Goal: Information Seeking & Learning: Learn about a topic

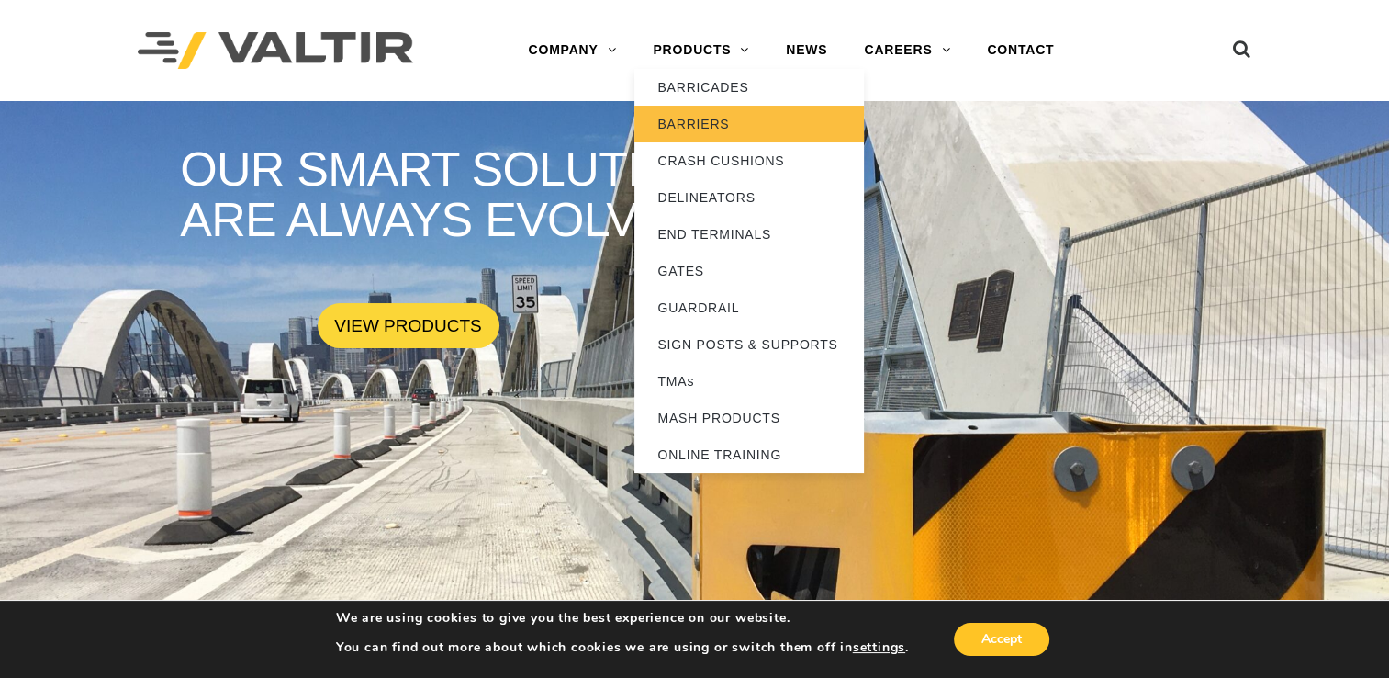
click at [702, 123] on link "BARRIERS" at bounding box center [750, 124] width 230 height 37
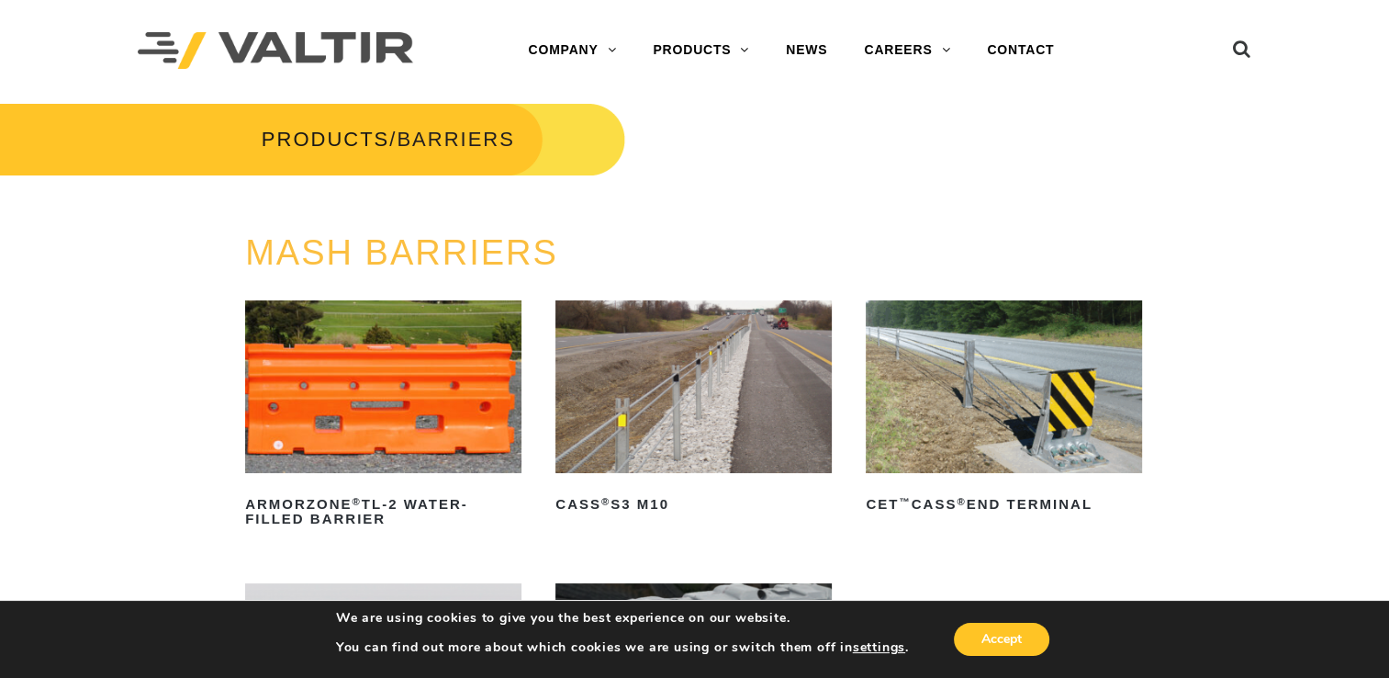
click at [702, 387] on img at bounding box center [694, 386] width 276 height 173
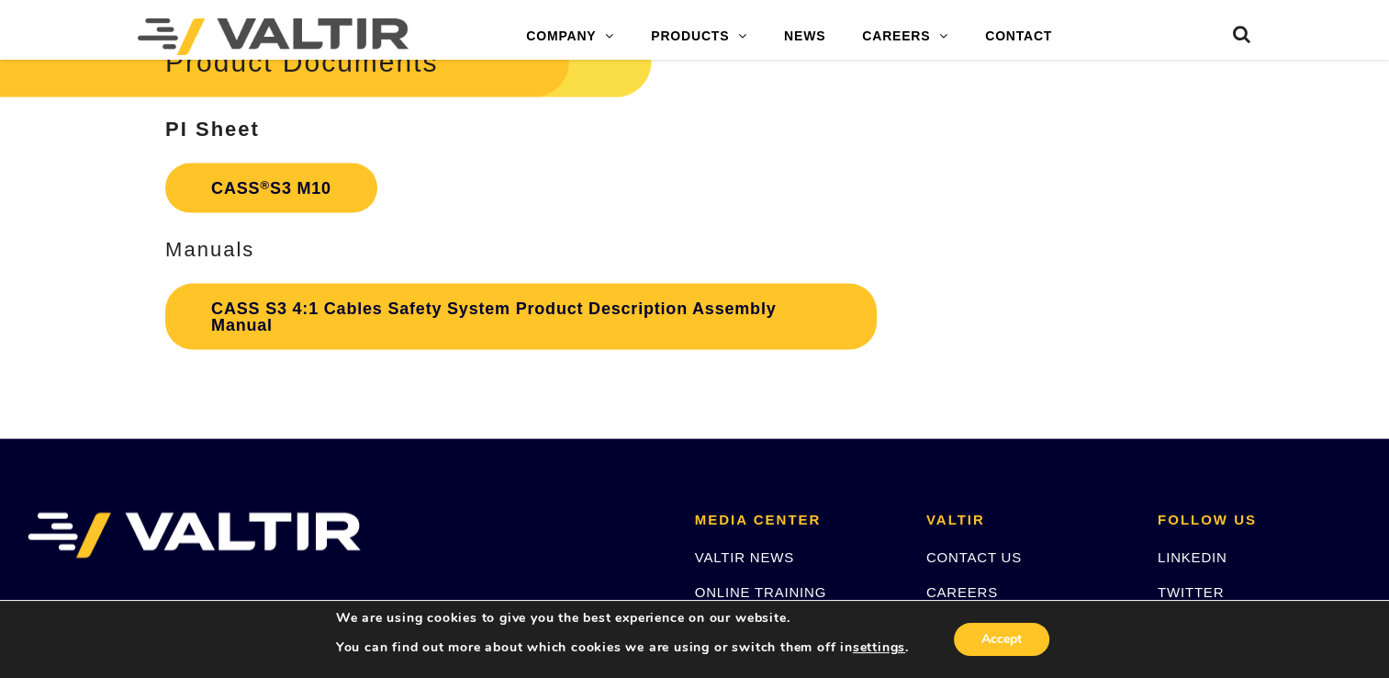
scroll to position [3949, 0]
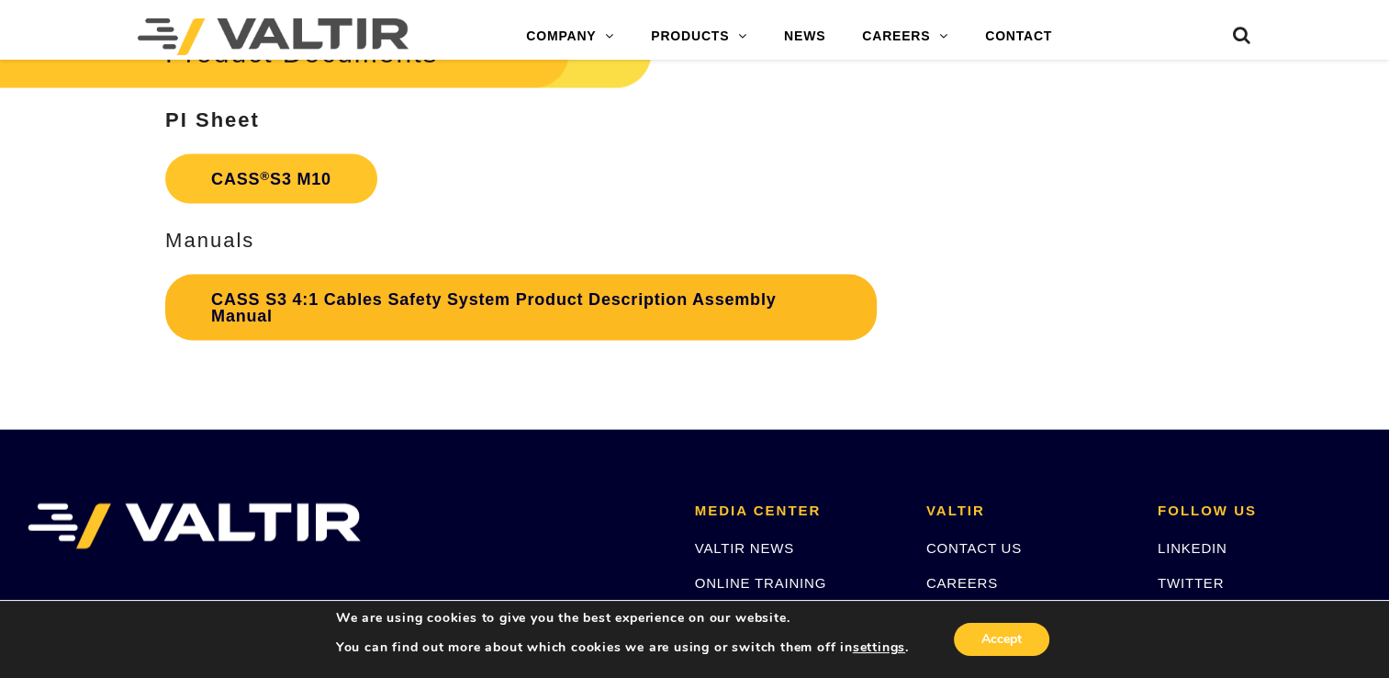
click at [481, 307] on link "CASS S3 4:1 Cables Safety System Product Description Assembly Manual" at bounding box center [521, 308] width 712 height 66
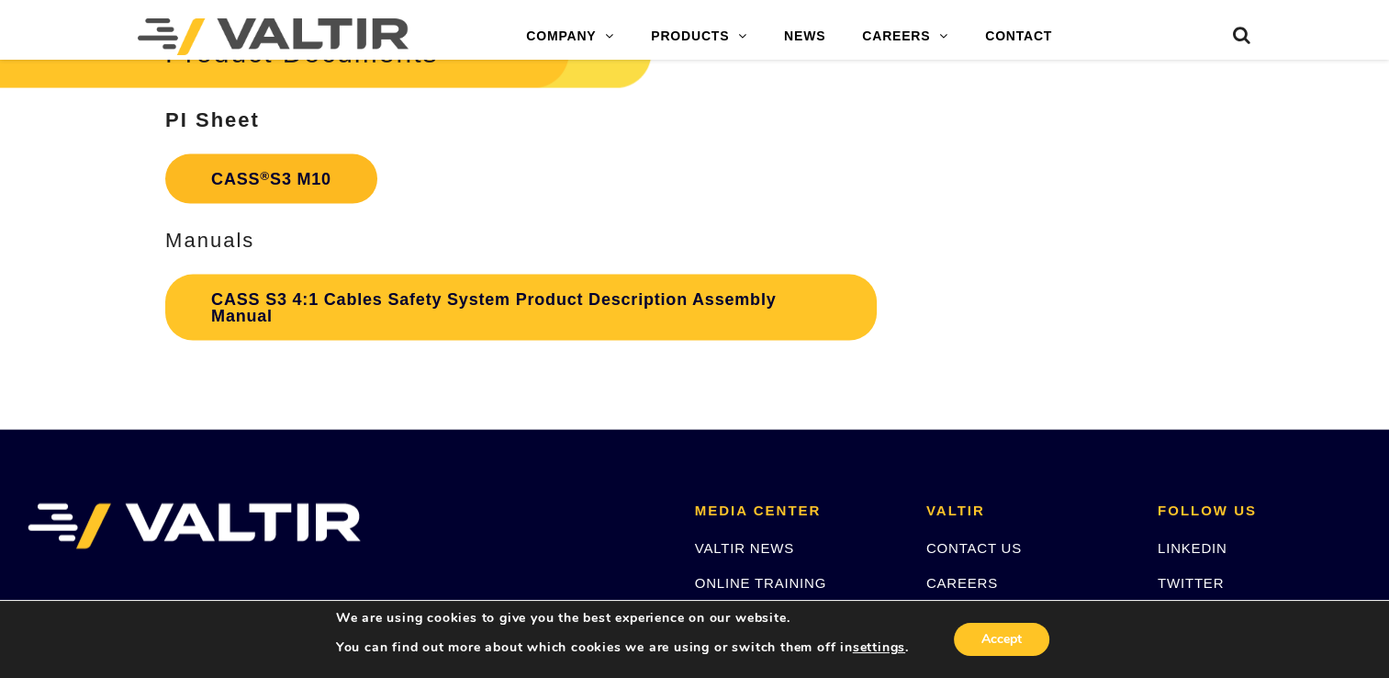
click at [255, 178] on link "CASS ® S3 M10" at bounding box center [271, 179] width 212 height 50
